Goal: Check status: Check status

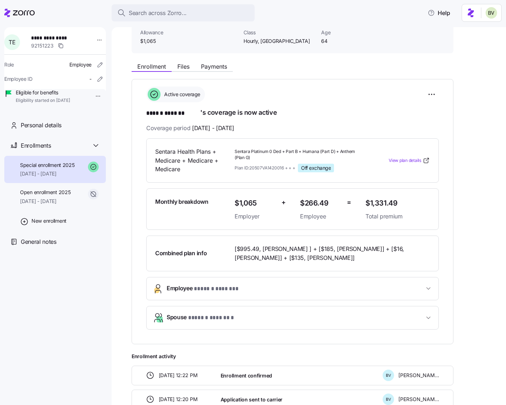
scroll to position [51, 0]
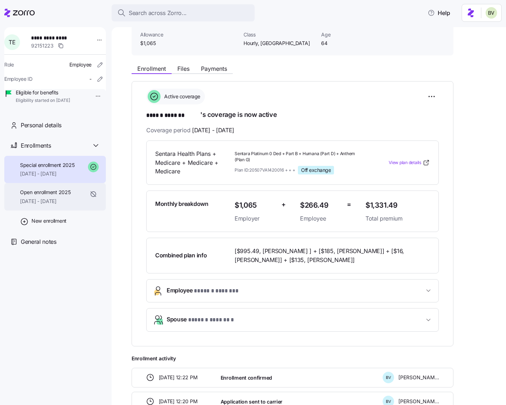
click at [63, 211] on div "Open enrollment 2025 [DATE] - [DATE]" at bounding box center [55, 197] width 102 height 28
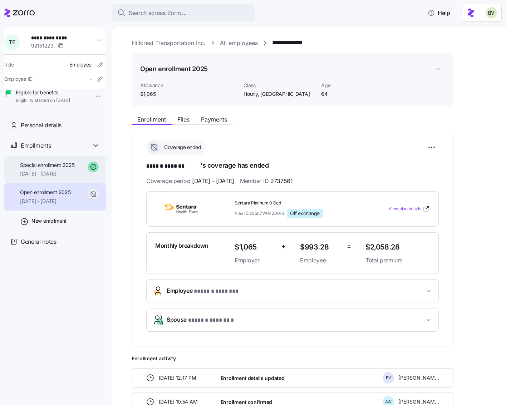
click at [33, 184] on div "Special enrollment 2025 [DATE] - [DATE]" at bounding box center [55, 170] width 102 height 28
